Goal: Information Seeking & Learning: Learn about a topic

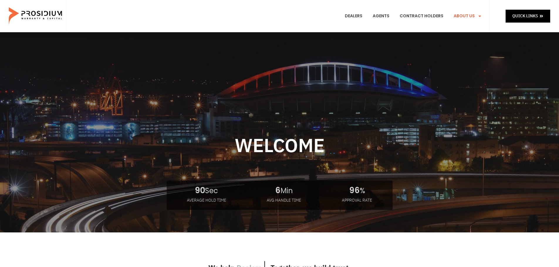
click at [469, 14] on link "About Us" at bounding box center [467, 16] width 37 height 22
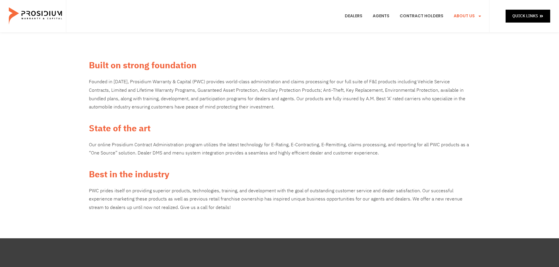
drag, startPoint x: 233, startPoint y: 204, endPoint x: 132, endPoint y: 186, distance: 102.3
click at [132, 186] on div "Built on strong foundation Founded in [DATE], Prosidium Warranty & Capital (PWC…" at bounding box center [279, 135] width 387 height 159
click at [131, 191] on div "PWC prides itself on providing superior products, technologies, training, and d…" at bounding box center [280, 199] width 382 height 25
click at [178, 196] on div "PWC prides itself on providing superior products, technologies, training, and d…" at bounding box center [280, 199] width 382 height 25
drag, startPoint x: 411, startPoint y: 200, endPoint x: 250, endPoint y: 207, distance: 161.9
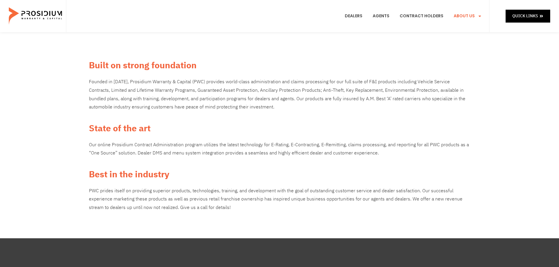
click at [249, 208] on div "PWC prides itself on providing superior products, technologies, training, and d…" at bounding box center [280, 199] width 382 height 25
click at [293, 198] on div "PWC prides itself on providing superior products, technologies, training, and d…" at bounding box center [280, 199] width 382 height 25
